Goal: Answer question/provide support: Share knowledge or assist other users

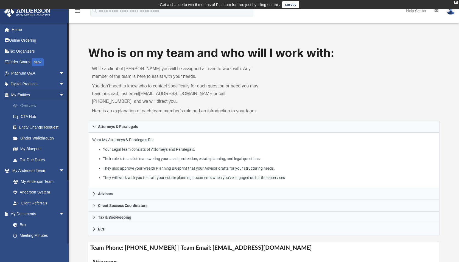
scroll to position [55, 0]
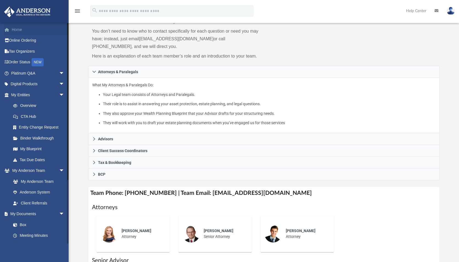
click at [24, 32] on link "Home" at bounding box center [38, 29] width 69 height 11
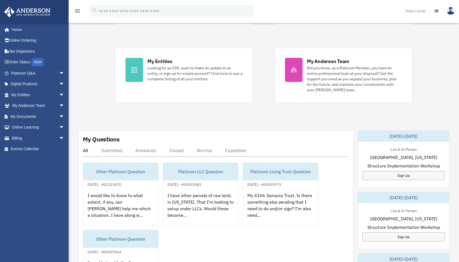
scroll to position [165, 0]
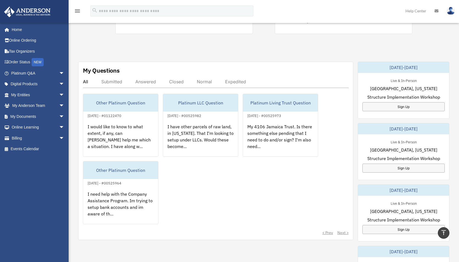
click at [149, 82] on div "Answered" at bounding box center [145, 81] width 21 height 5
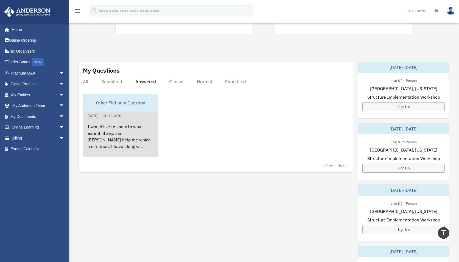
click at [143, 140] on div "I would like to know to what extent, if any, can [PERSON_NAME] help me which a …" at bounding box center [120, 140] width 75 height 43
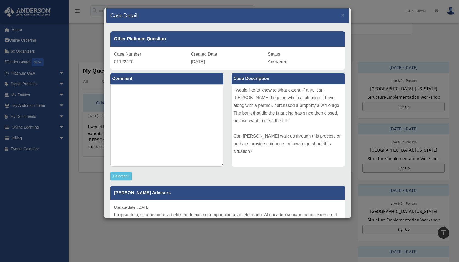
scroll to position [0, 0]
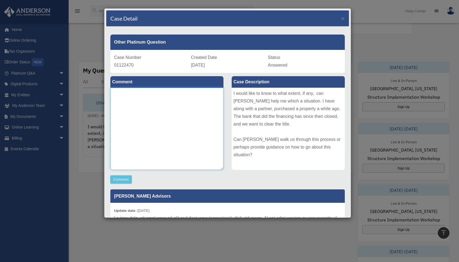
drag, startPoint x: 205, startPoint y: 124, endPoint x: 171, endPoint y: 130, distance: 34.3
click at [171, 130] on textarea at bounding box center [166, 129] width 113 height 82
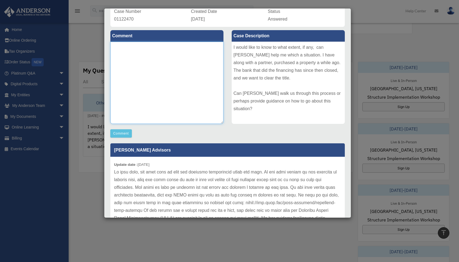
scroll to position [94, 0]
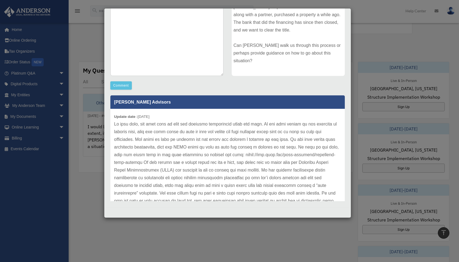
drag, startPoint x: 174, startPoint y: 132, endPoint x: 152, endPoint y: 133, distance: 22.3
click at [152, 133] on p at bounding box center [227, 166] width 227 height 92
drag, startPoint x: 219, startPoint y: 169, endPoint x: 159, endPoint y: 165, distance: 60.2
click at [159, 165] on p at bounding box center [227, 166] width 227 height 92
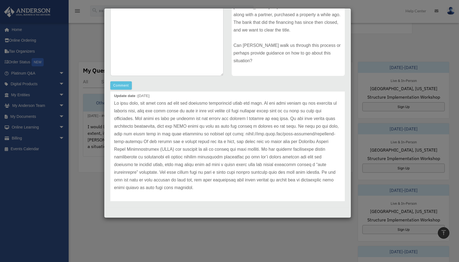
scroll to position [23, 0]
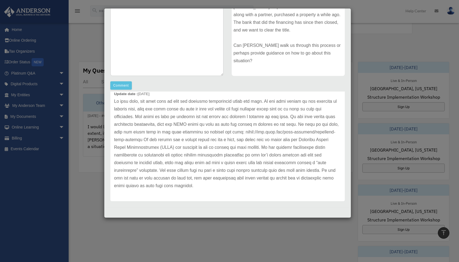
drag, startPoint x: 223, startPoint y: 182, endPoint x: 196, endPoint y: 163, distance: 33.0
click at [196, 163] on p at bounding box center [227, 144] width 227 height 92
drag, startPoint x: 194, startPoint y: 166, endPoint x: 146, endPoint y: 172, distance: 48.9
click at [146, 172] on p at bounding box center [227, 144] width 227 height 92
